Goal: Check status: Check status

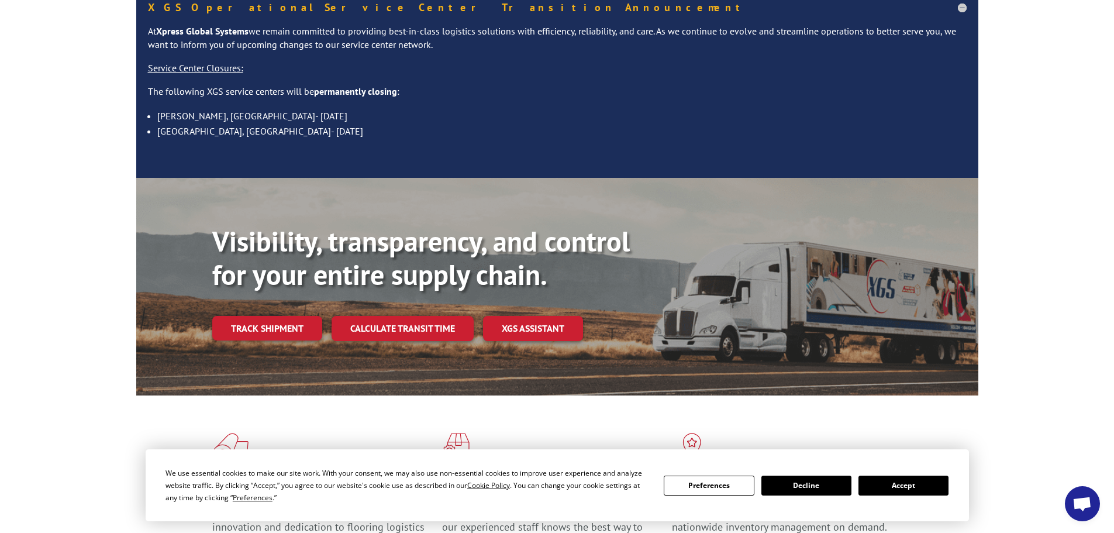
scroll to position [117, 0]
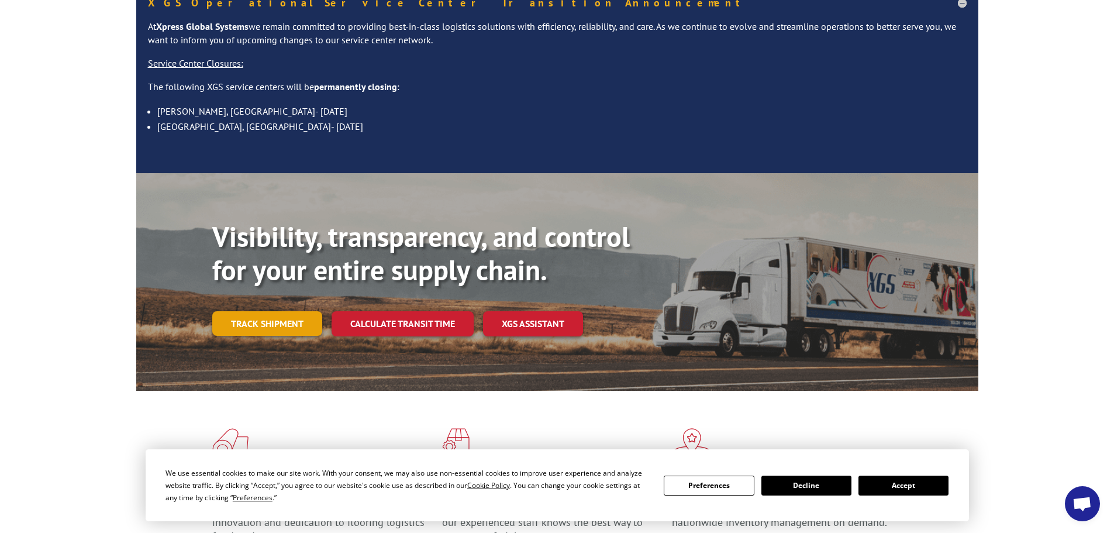
click at [299, 311] on link "Track shipment" at bounding box center [267, 323] width 110 height 25
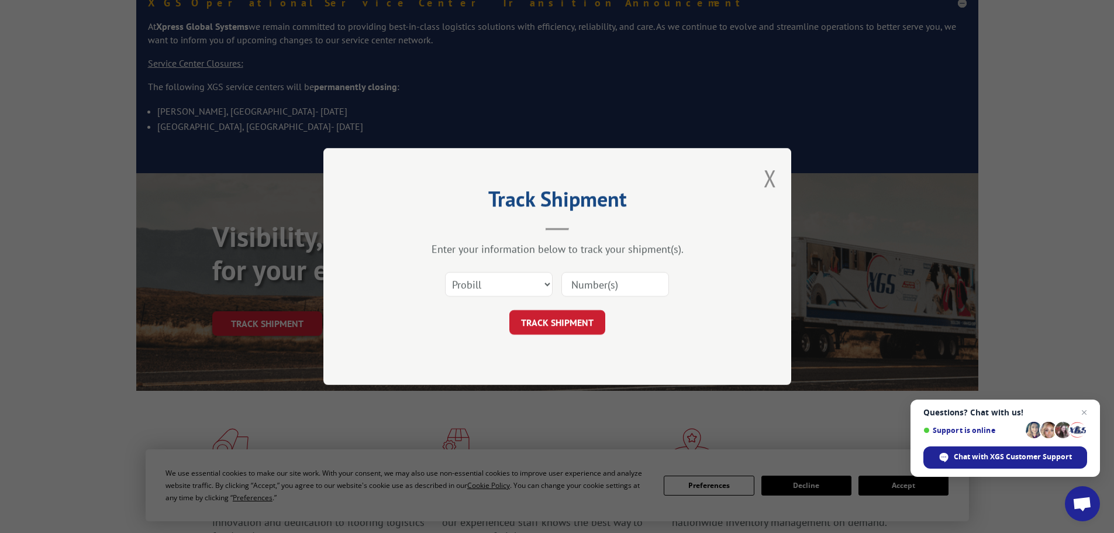
click at [588, 278] on input at bounding box center [615, 284] width 108 height 25
paste input "66503404"
type input "66503404"
click at [568, 318] on button "TRACK SHIPMENT" at bounding box center [557, 322] width 96 height 25
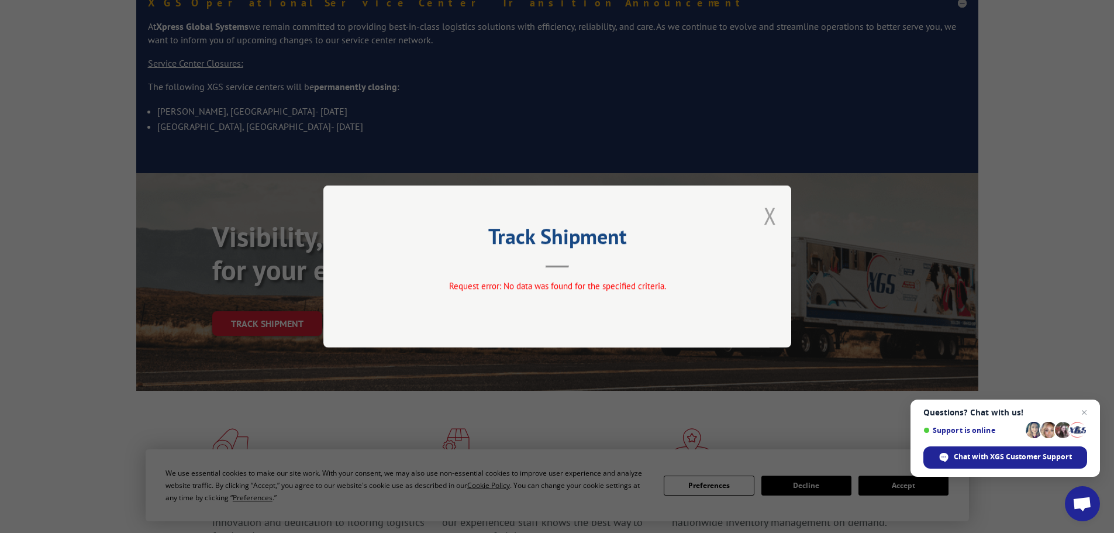
click at [772, 209] on button "Close modal" at bounding box center [770, 215] width 13 height 31
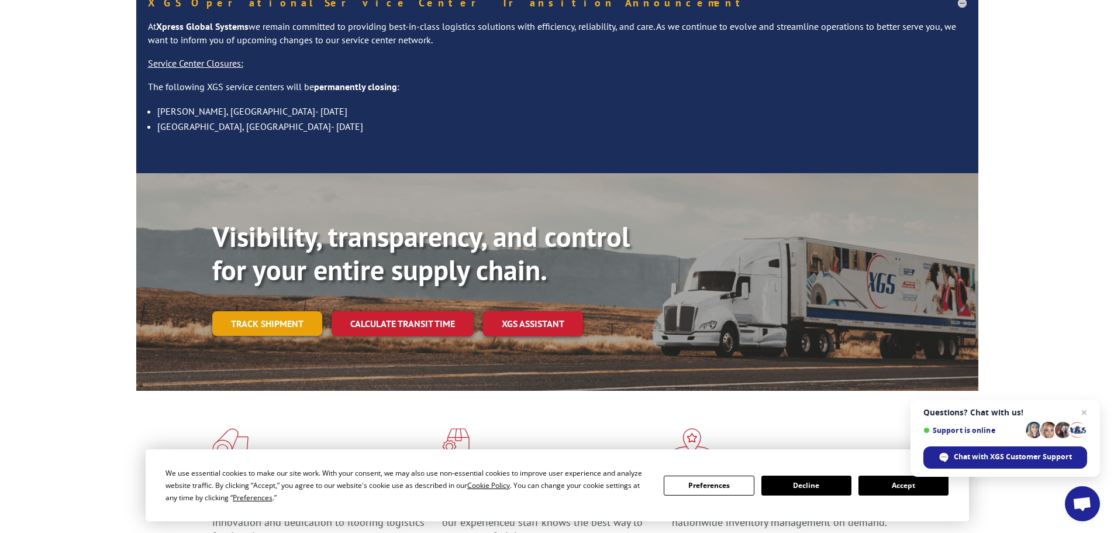
click at [284, 311] on link "Track shipment" at bounding box center [267, 323] width 110 height 25
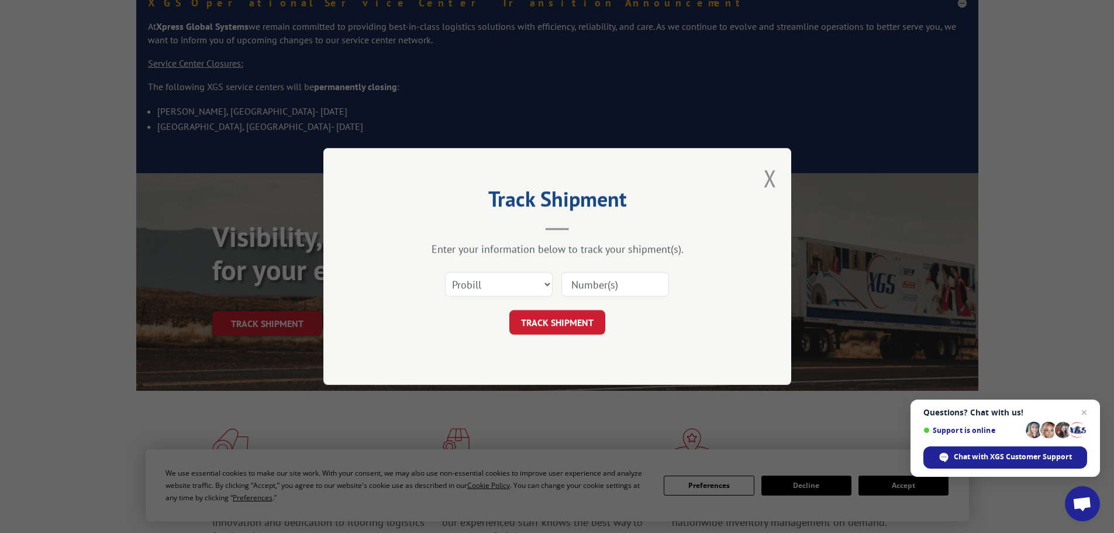
click at [592, 282] on input at bounding box center [615, 284] width 108 height 25
paste input "66503404"
type input "66503404"
click at [559, 317] on button "TRACK SHIPMENT" at bounding box center [557, 322] width 96 height 25
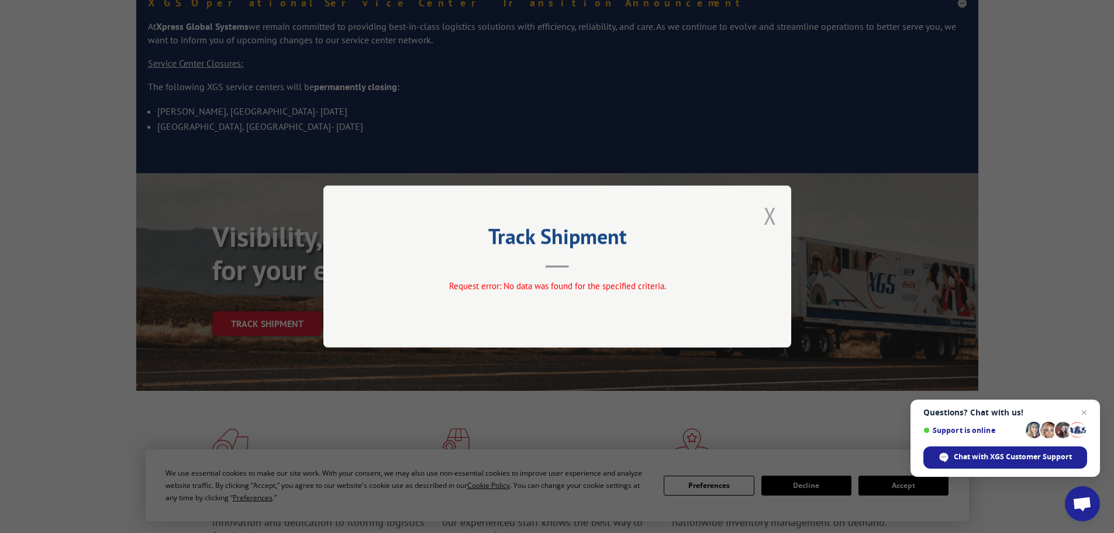
click at [775, 215] on button "Close modal" at bounding box center [770, 215] width 13 height 31
